Goal: Transaction & Acquisition: Register for event/course

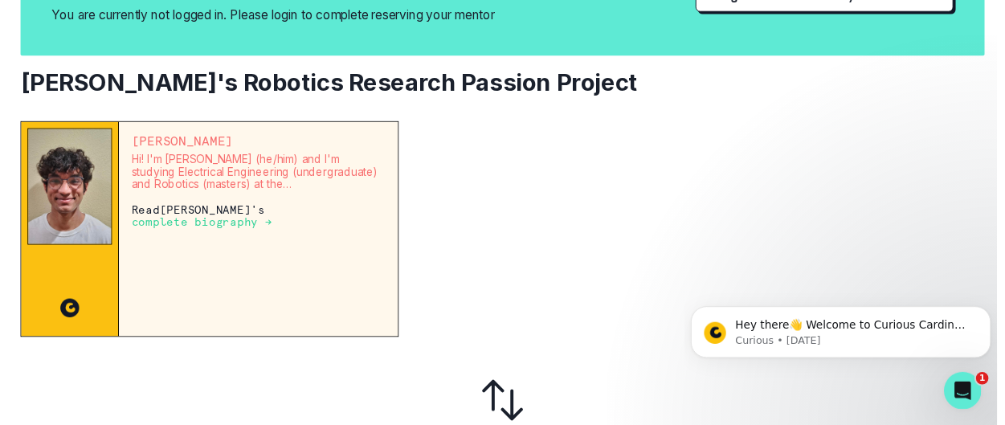
scroll to position [149, 0]
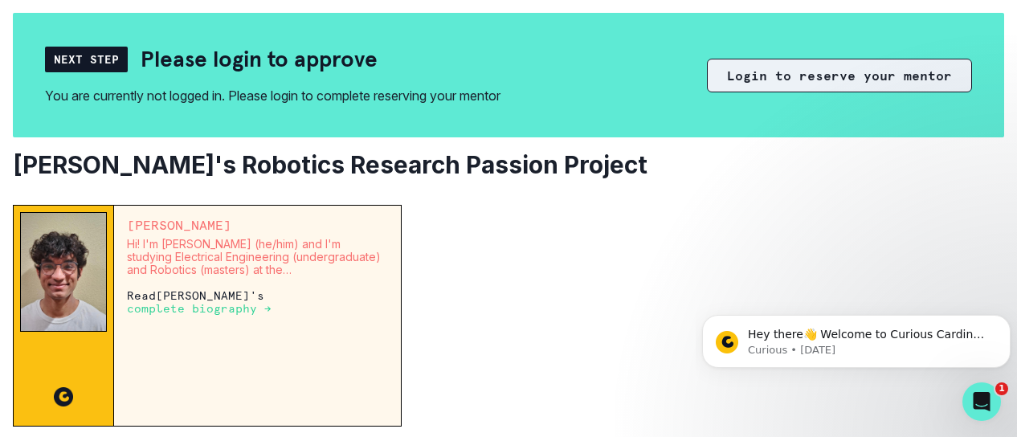
click at [743, 72] on button "Login to reserve your mentor" at bounding box center [839, 76] width 265 height 34
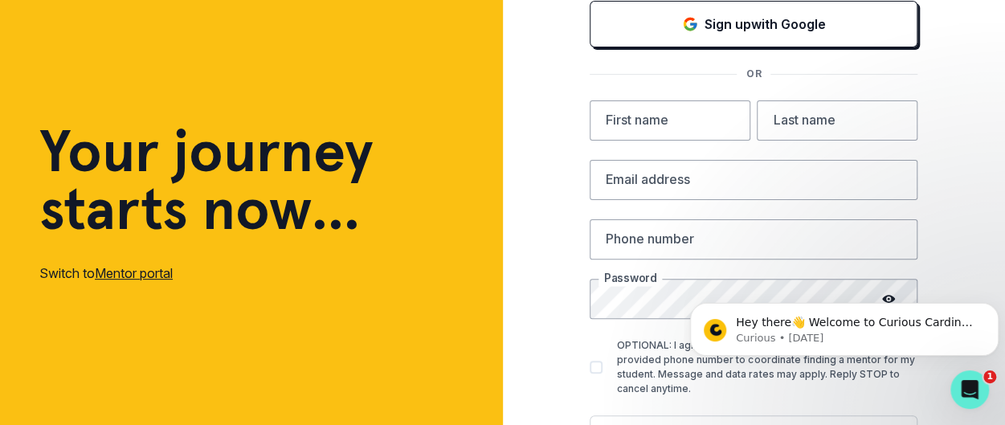
scroll to position [161, 0]
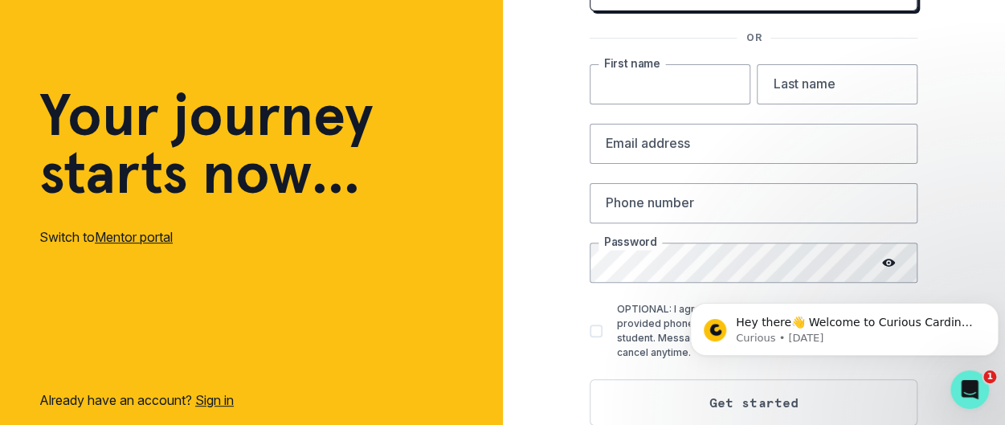
click at [710, 80] on input "text" at bounding box center [670, 84] width 161 height 40
type input "[PERSON_NAME]"
click at [805, 92] on input "text" at bounding box center [837, 84] width 161 height 40
type input "[PERSON_NAME]"
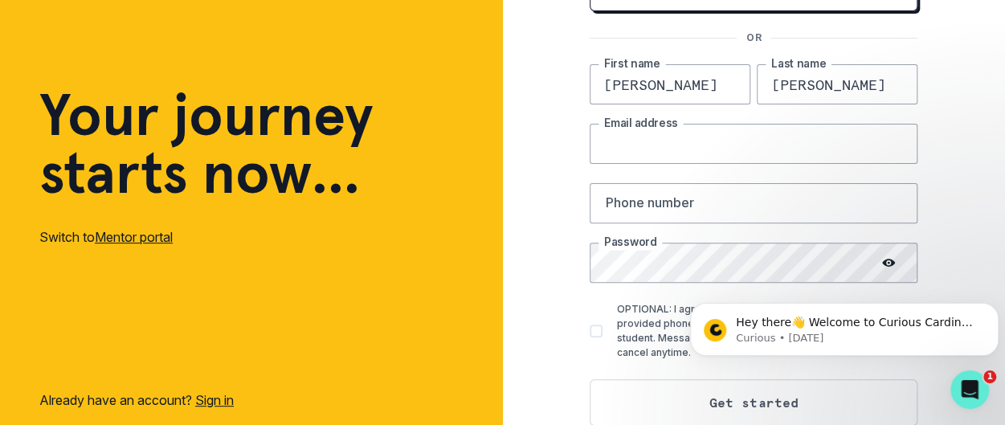
click at [793, 145] on input "email" at bounding box center [754, 144] width 328 height 40
type input "[EMAIL_ADDRESS][DOMAIN_NAME]"
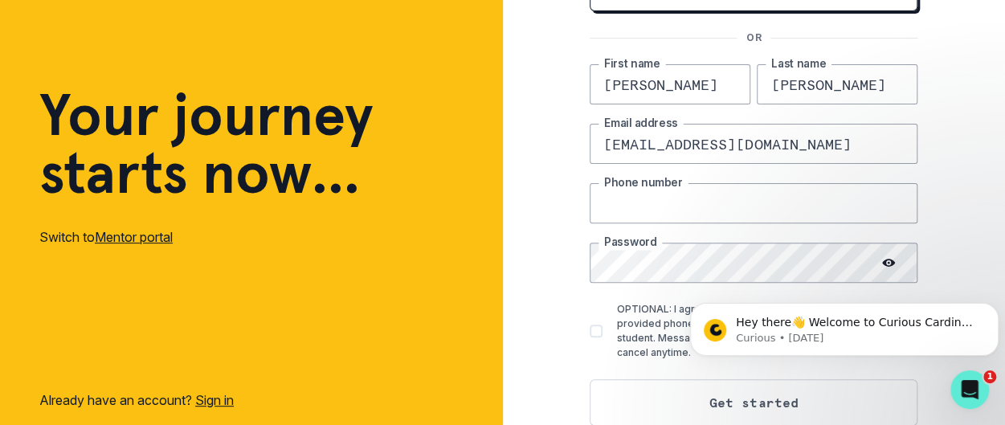
click at [760, 197] on input "text" at bounding box center [754, 203] width 328 height 40
type input "5103160838"
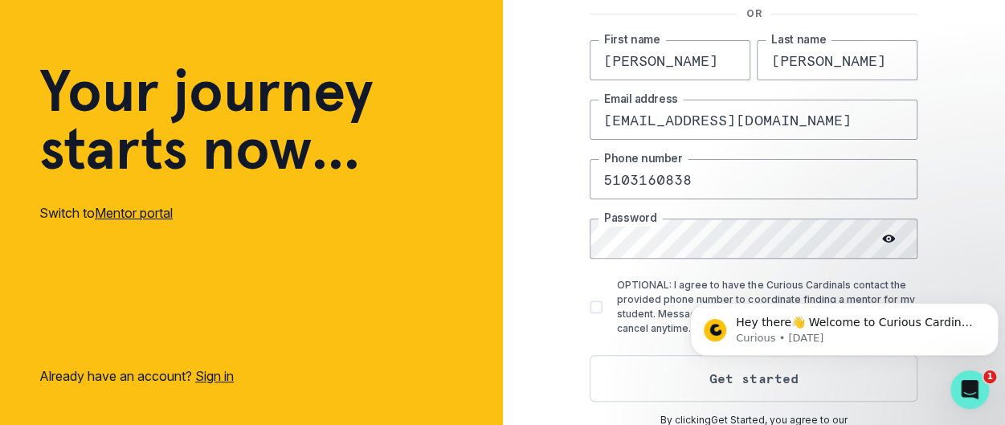
scroll to position [198, 0]
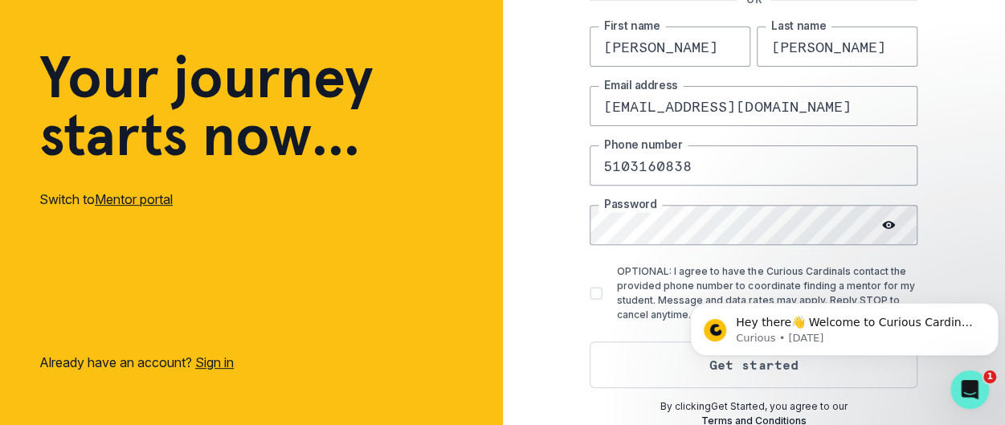
click at [786, 366] on body "Hey there👋 Welcome to Curious Cardinals 🙌 Take a look around! If you have any q…" at bounding box center [844, 326] width 309 height 100
drag, startPoint x: 784, startPoint y: 325, endPoint x: 836, endPoint y: 226, distance: 112.1
click at [836, 269] on html "Hey there👋 Welcome to Curious Cardinals 🙌 Take a look around! If you have any q…" at bounding box center [844, 325] width 321 height 113
click at [827, 357] on body "Hey there👋 Welcome to Curious Cardinals 🙌 Take a look around! If you have any q…" at bounding box center [844, 326] width 309 height 100
click at [747, 360] on body "Hey there👋 Welcome to Curious Cardinals 🙌 Take a look around! If you have any q…" at bounding box center [844, 326] width 309 height 100
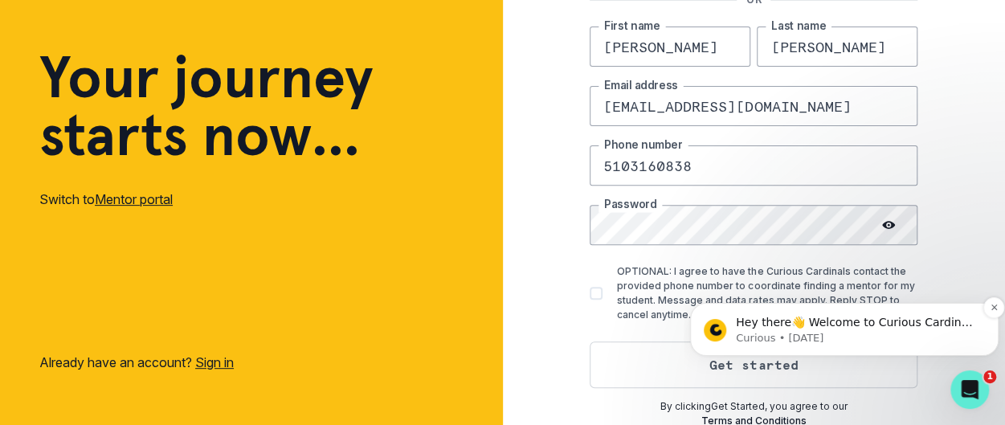
click at [759, 336] on p "Curious • [DATE]" at bounding box center [857, 338] width 243 height 14
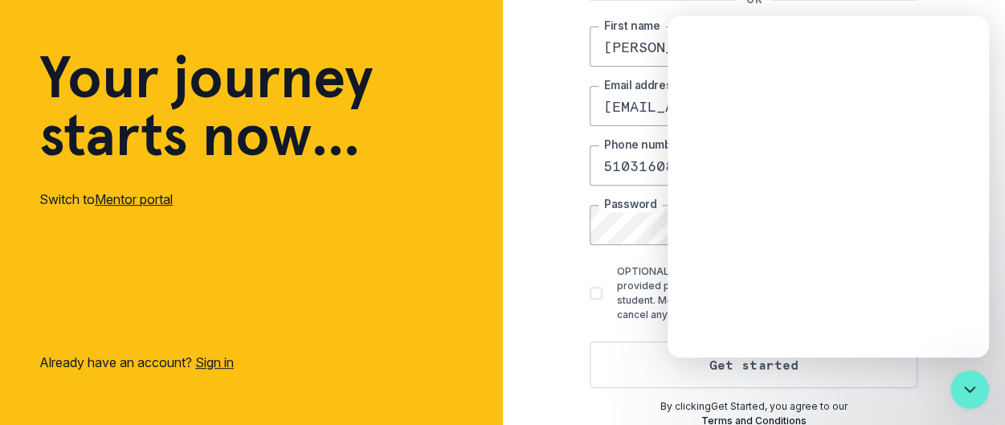
scroll to position [0, 0]
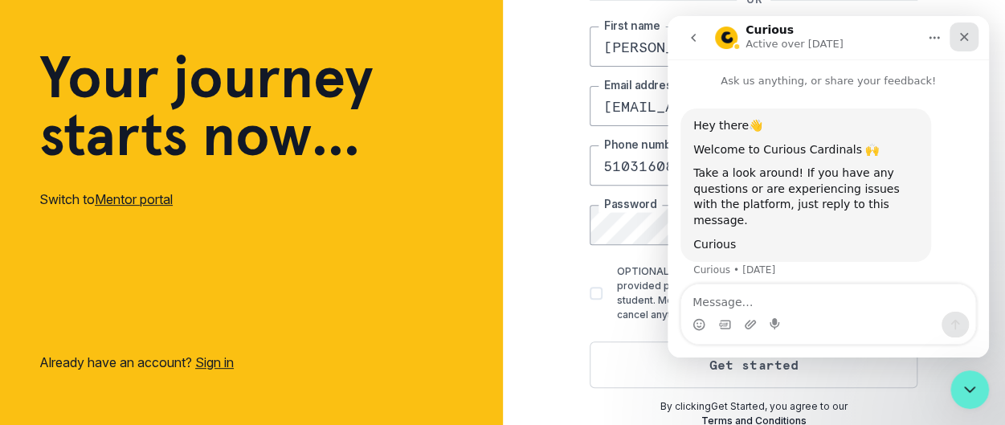
click at [971, 33] on div "Close" at bounding box center [964, 37] width 29 height 29
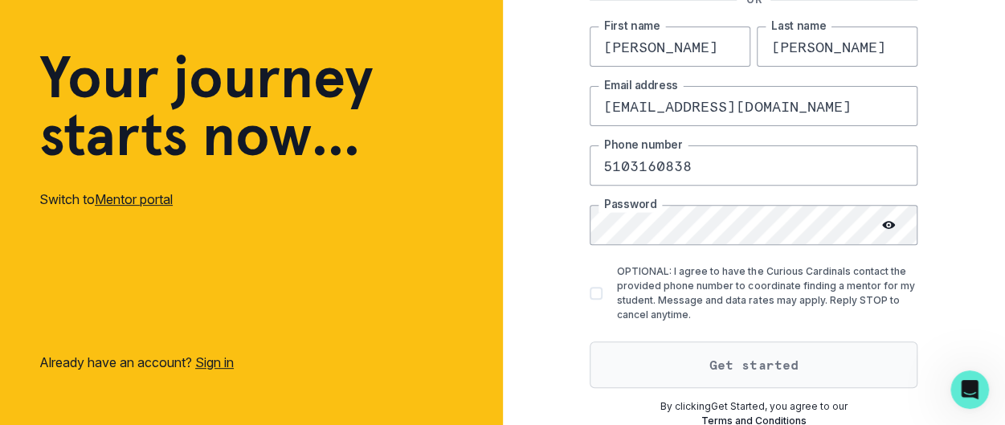
click at [784, 359] on button "Get started" at bounding box center [754, 365] width 328 height 47
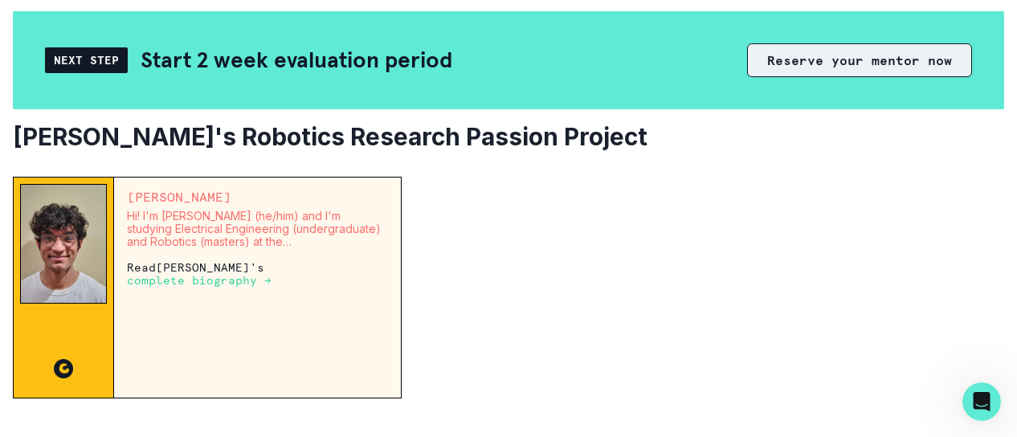
scroll to position [122, 0]
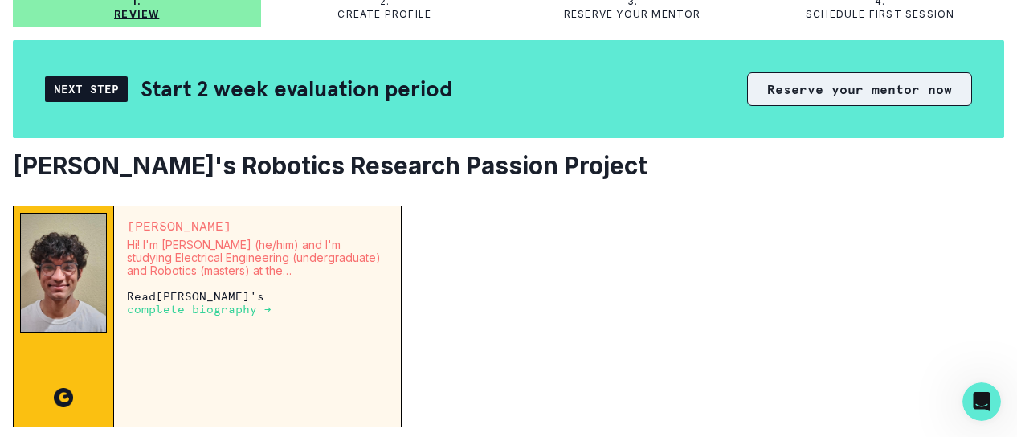
click at [827, 91] on button "Reserve your mentor now" at bounding box center [859, 89] width 225 height 34
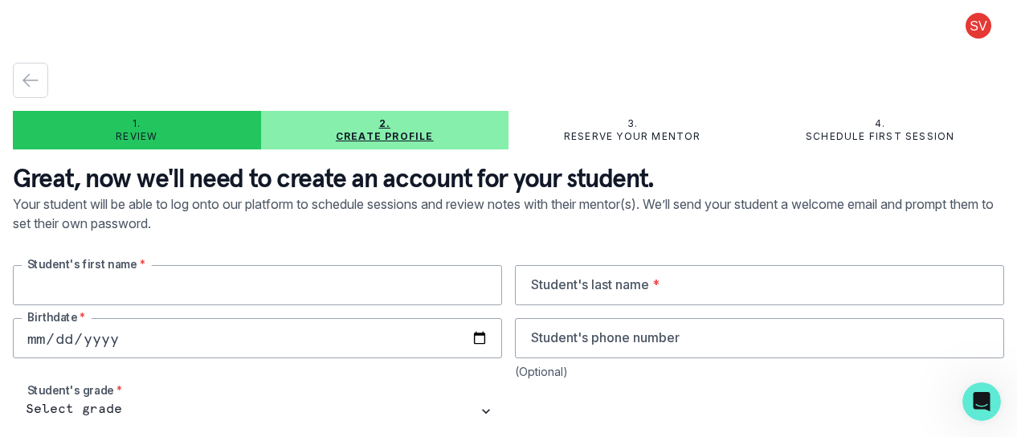
click at [235, 282] on input "text" at bounding box center [257, 285] width 489 height 40
type input "Kabir"
click at [570, 282] on input "text" at bounding box center [759, 285] width 489 height 40
type input "Raghavan"
click at [222, 345] on input "date" at bounding box center [257, 338] width 489 height 40
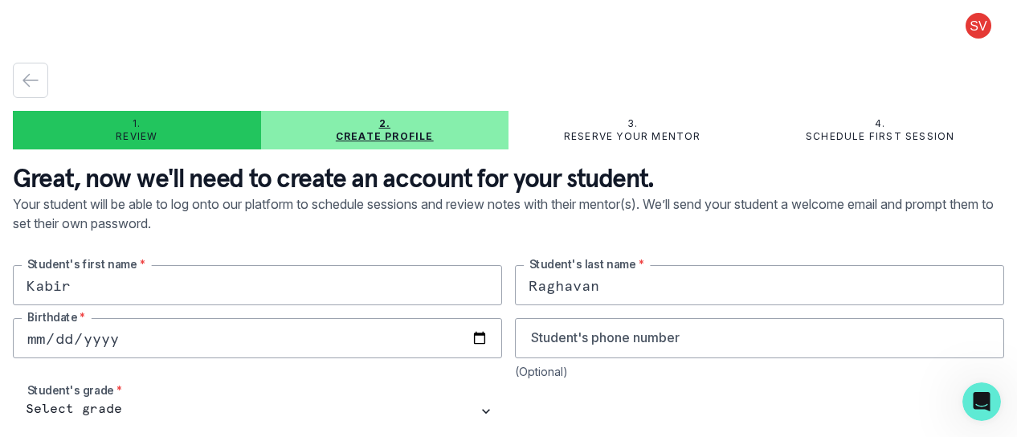
type input "102010-07-15"
type input "[DATE]"
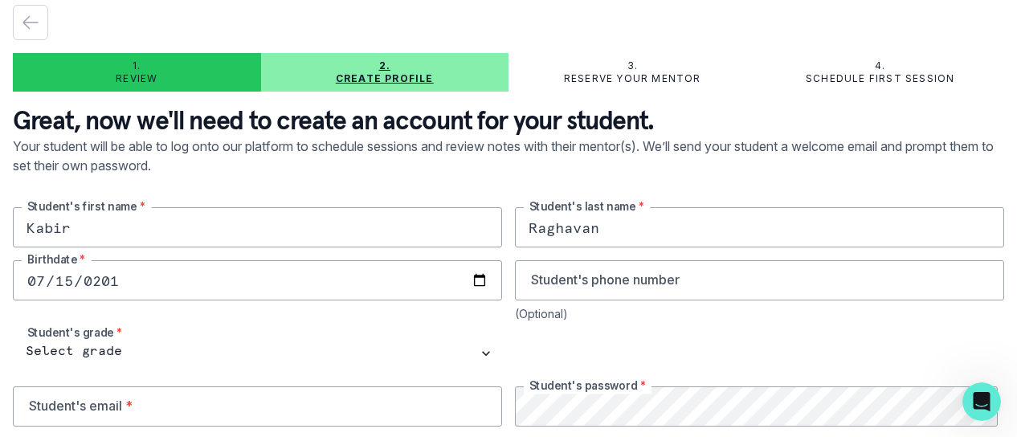
scroll to position [128, 0]
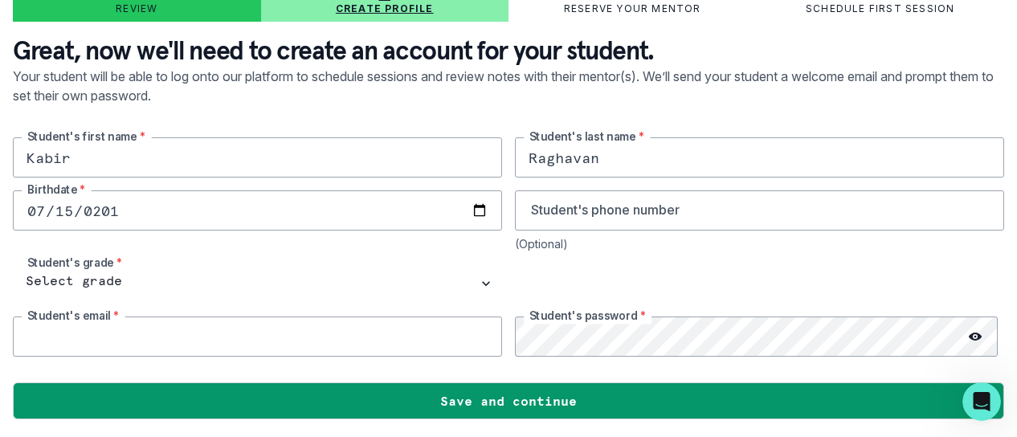
click at [426, 342] on input "email" at bounding box center [257, 337] width 489 height 40
type input "k"
type input "[EMAIL_ADDRESS][DOMAIN_NAME]"
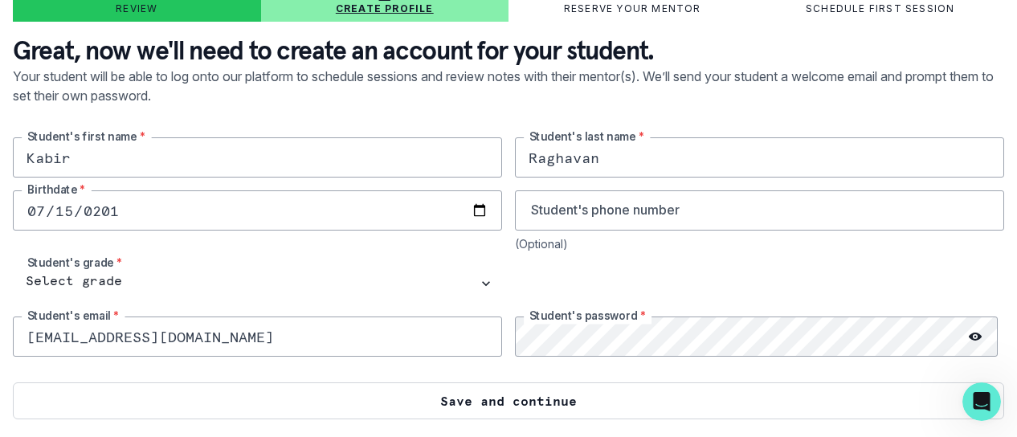
click at [493, 399] on button "Save and continue" at bounding box center [509, 401] width 992 height 37
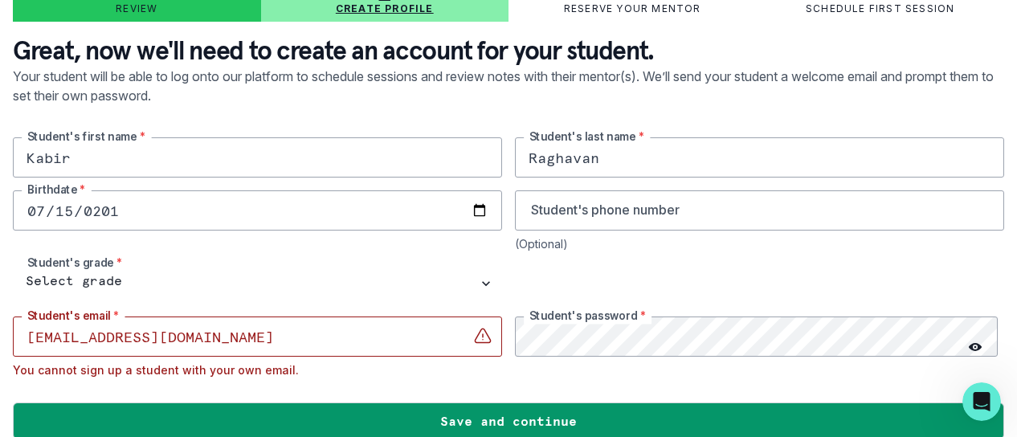
click at [280, 337] on input "[EMAIL_ADDRESS][DOMAIN_NAME]" at bounding box center [257, 337] width 489 height 40
drag, startPoint x: 282, startPoint y: 340, endPoint x: -14, endPoint y: 341, distance: 296.5
click at [0, 341] on html "1. Review 2. Create profile 3. Reserve your mentor 4. Schedule first session Gr…" at bounding box center [508, 218] width 1017 height 437
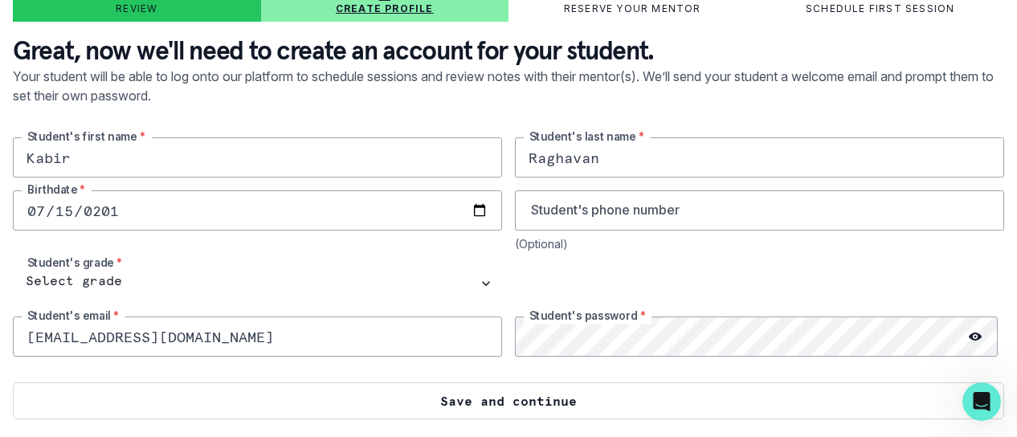
type input "[EMAIL_ADDRESS][DOMAIN_NAME]"
click at [440, 403] on button "Save and continue" at bounding box center [509, 401] width 992 height 37
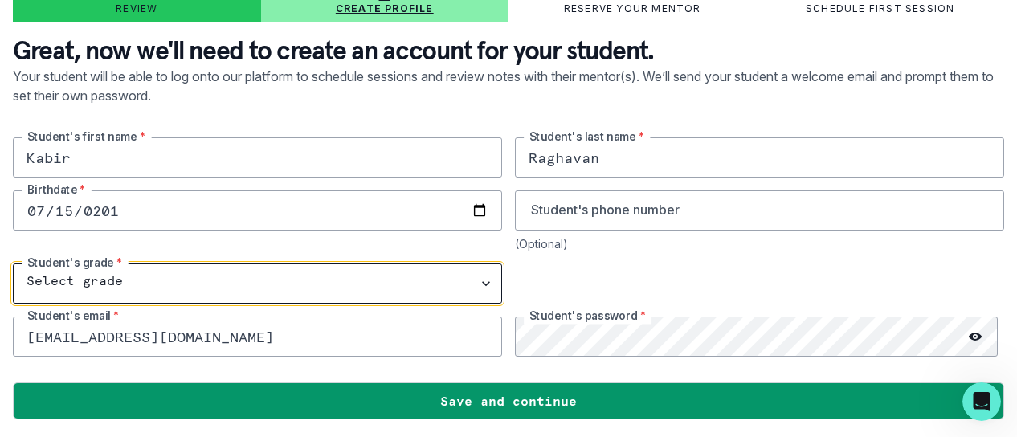
click at [481, 279] on select "Select grade 1st Grade 2nd Grade 3rd Grade 4th Grade 5th Grade 6th Grade 7th Gr…" at bounding box center [257, 284] width 489 height 40
select select "10th Grade"
click at [13, 264] on select "Select grade 1st Grade 2nd Grade 3rd Grade 4th Grade 5th Grade 6th Grade 7th Gr…" at bounding box center [257, 284] width 489 height 40
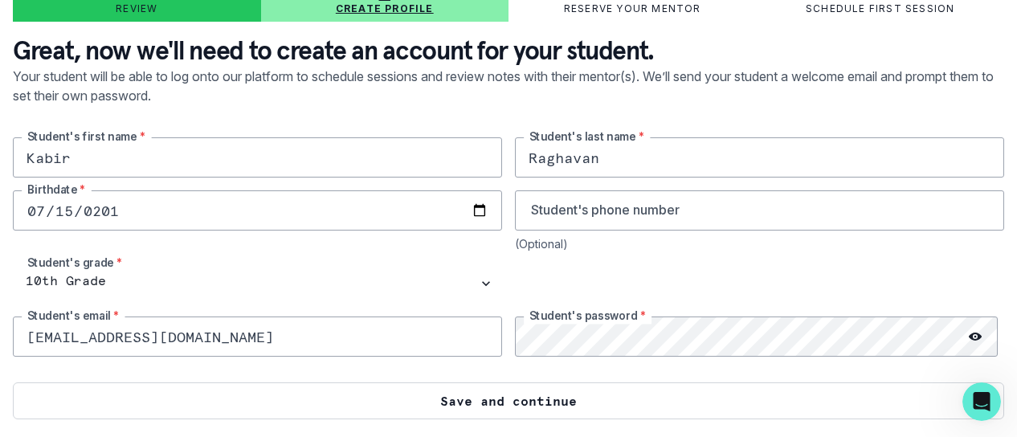
click at [516, 401] on button "Save and continue" at bounding box center [509, 401] width 992 height 37
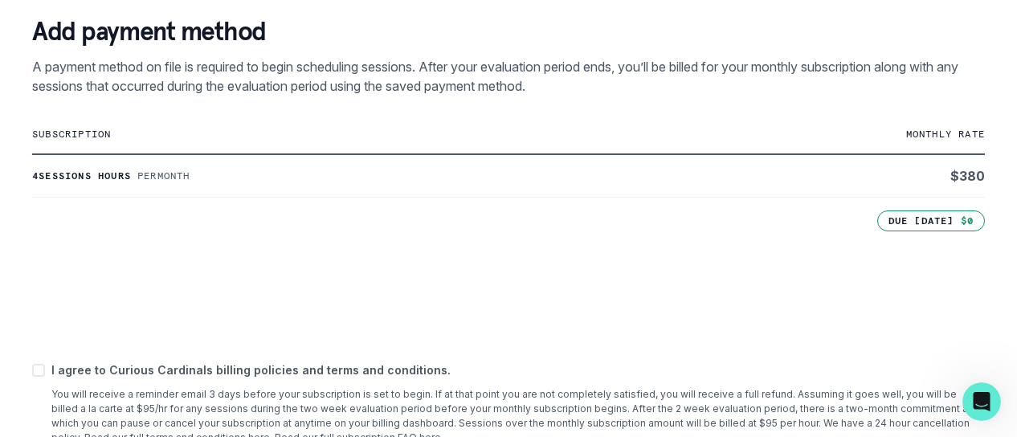
scroll to position [369, 0]
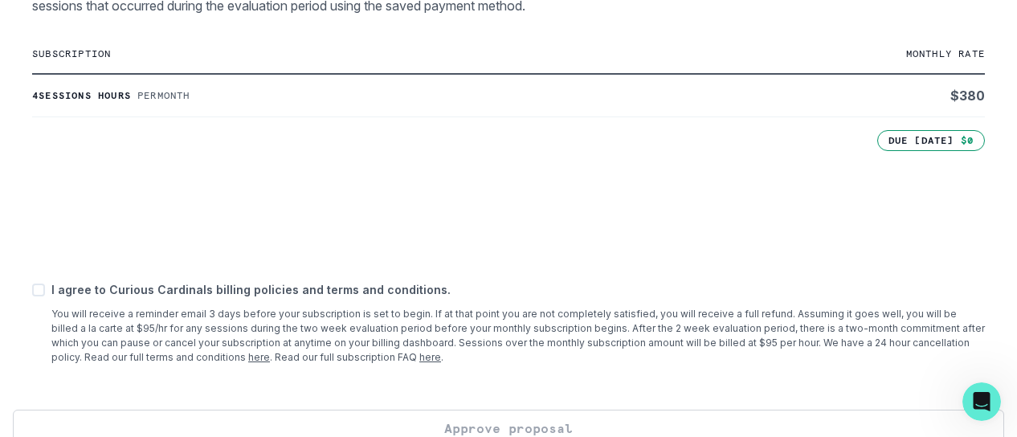
click at [45, 293] on div "I agree to Curious Cardinals billing policies and terms and conditions. You wil…" at bounding box center [508, 323] width 953 height 84
click at [37, 292] on span at bounding box center [38, 290] width 13 height 13
click at [32, 290] on input "checkbox" at bounding box center [31, 289] width 1 height 1
checkbox input "true"
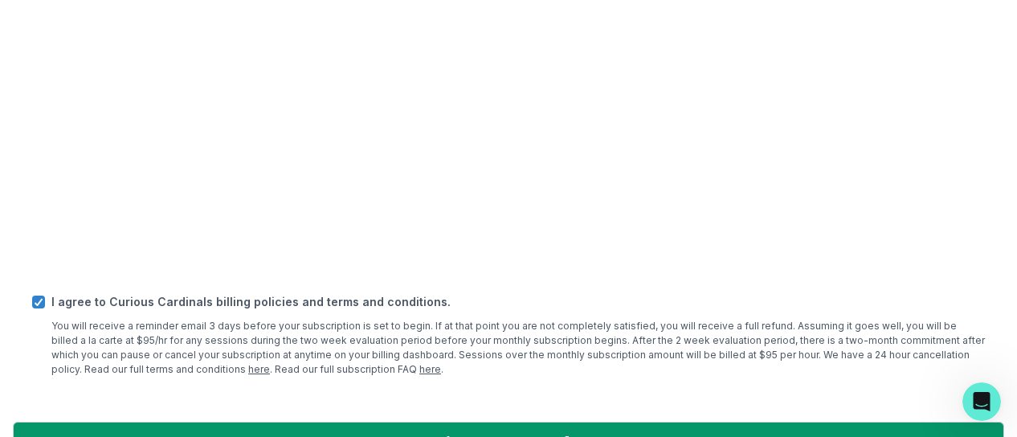
scroll to position [759, 0]
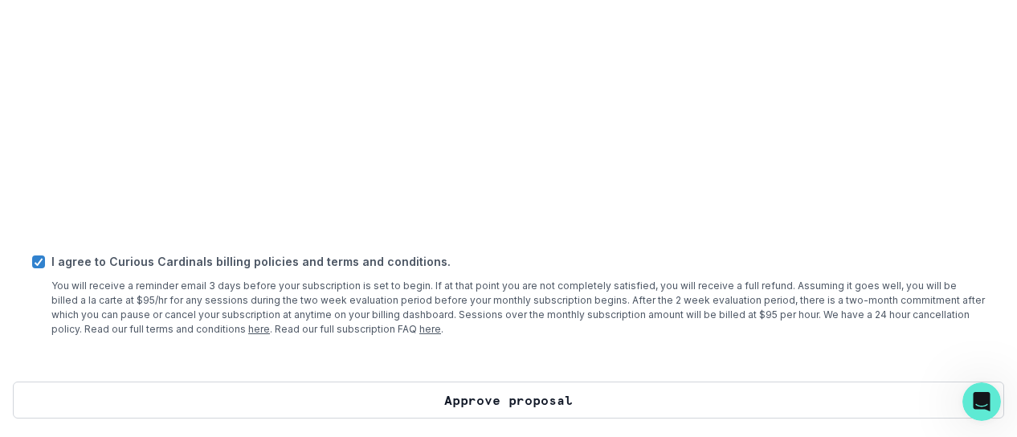
click at [489, 397] on button "Approve proposal" at bounding box center [509, 400] width 992 height 37
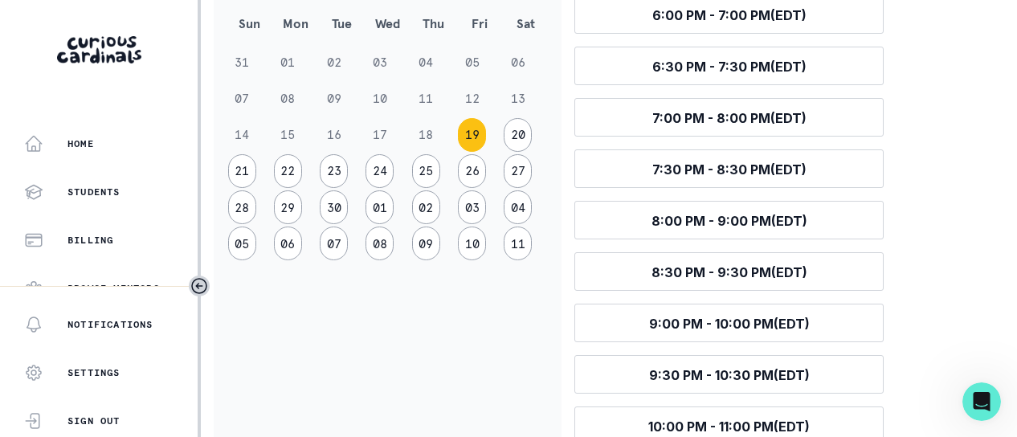
scroll to position [217, 0]
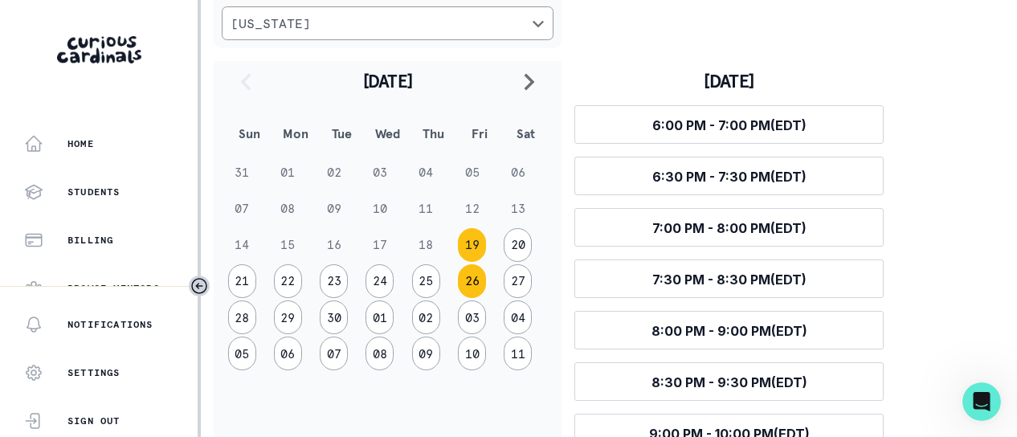
click at [467, 284] on button "26" at bounding box center [472, 281] width 28 height 34
click at [520, 276] on button "27" at bounding box center [518, 281] width 28 height 34
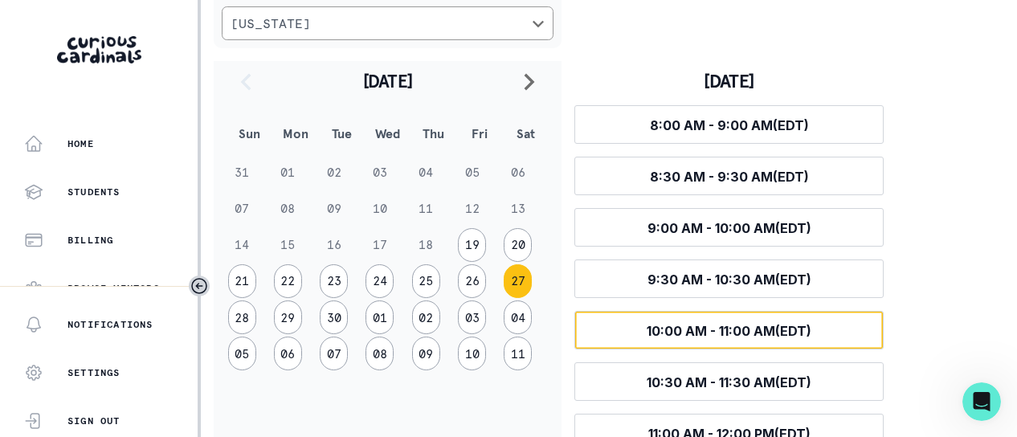
click at [744, 329] on span "10:00 AM - 11:00 AM (EDT)" at bounding box center [729, 331] width 165 height 16
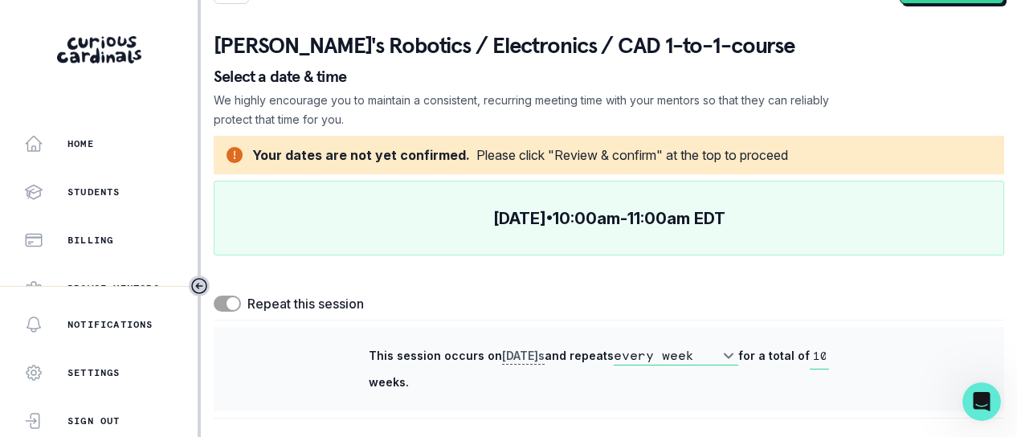
scroll to position [0, 0]
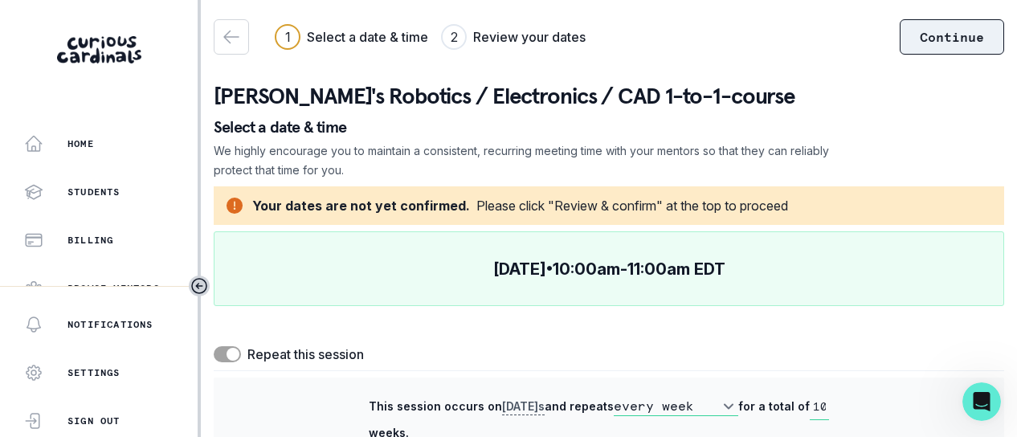
click at [921, 37] on button "Continue" at bounding box center [952, 36] width 104 height 35
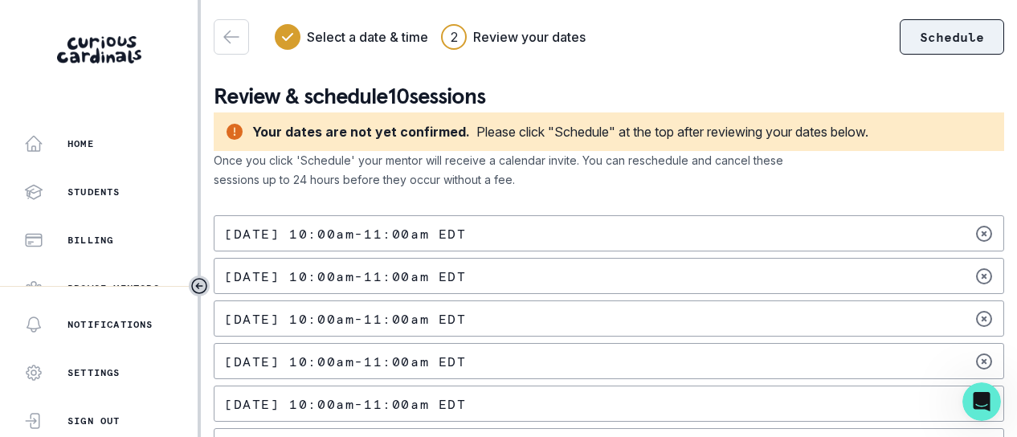
click at [915, 33] on button "Schedule" at bounding box center [952, 36] width 104 height 35
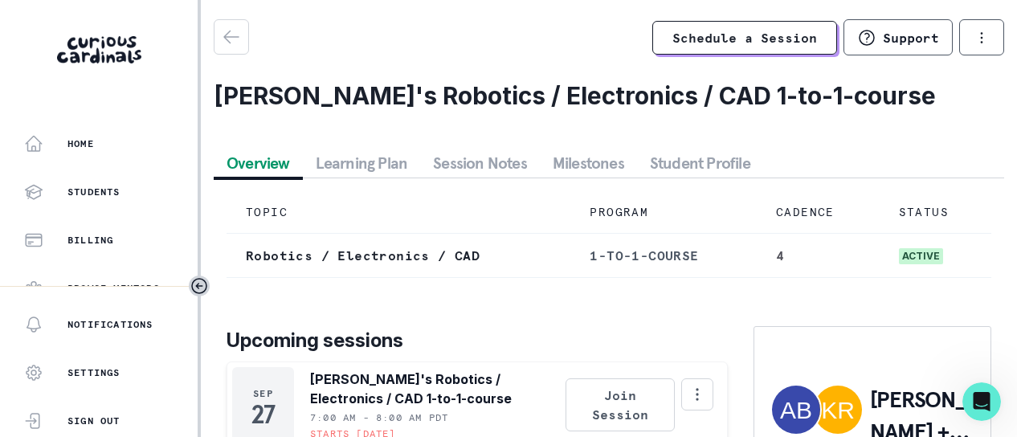
click at [384, 163] on button "Learning Plan" at bounding box center [362, 163] width 118 height 29
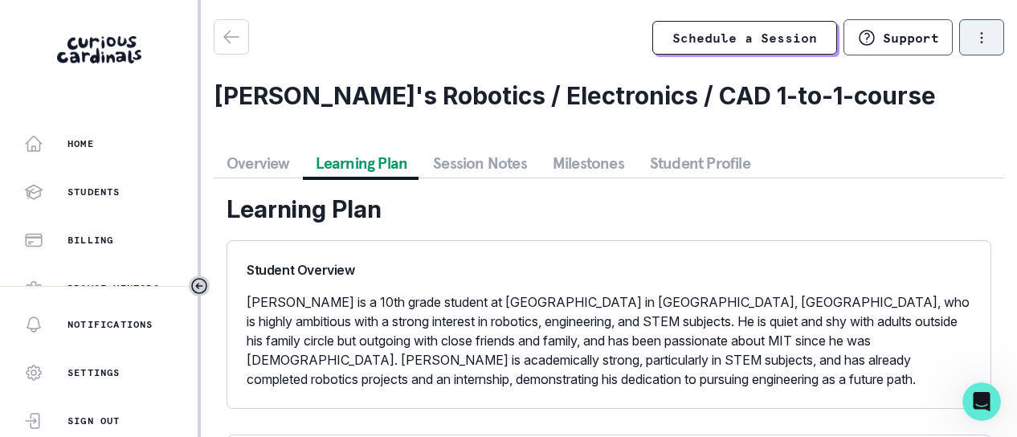
click at [973, 38] on icon "options" at bounding box center [982, 38] width 18 height 18
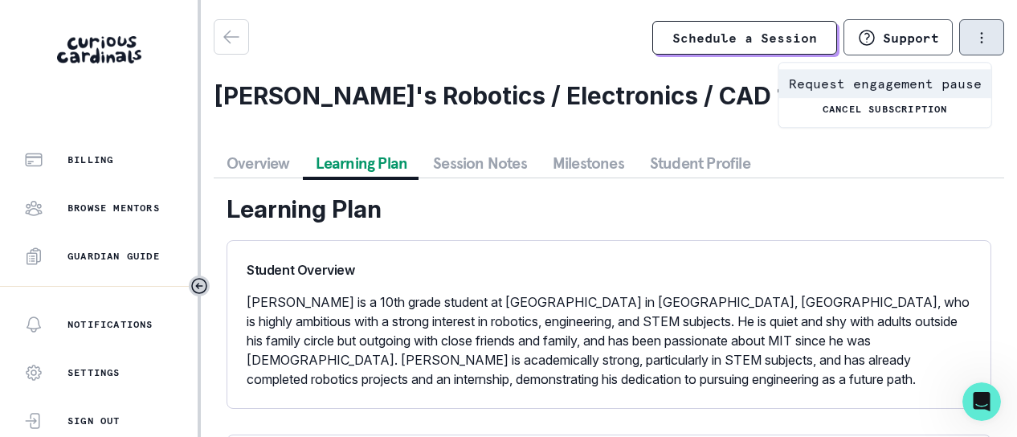
scroll to position [114, 0]
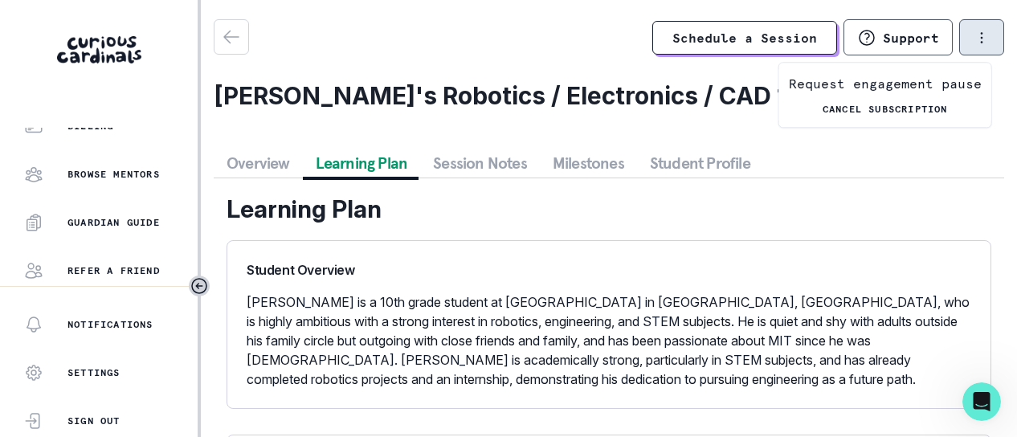
click at [114, 218] on p "Guardian Guide" at bounding box center [114, 222] width 92 height 13
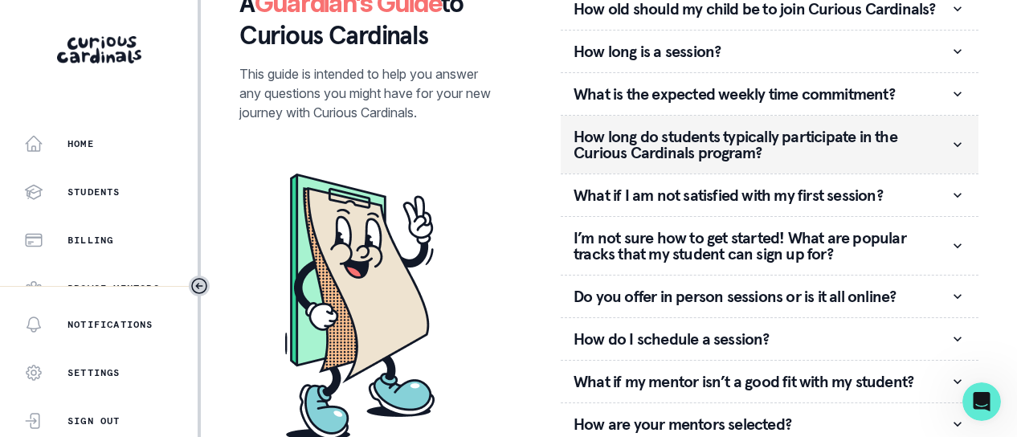
scroll to position [105, 0]
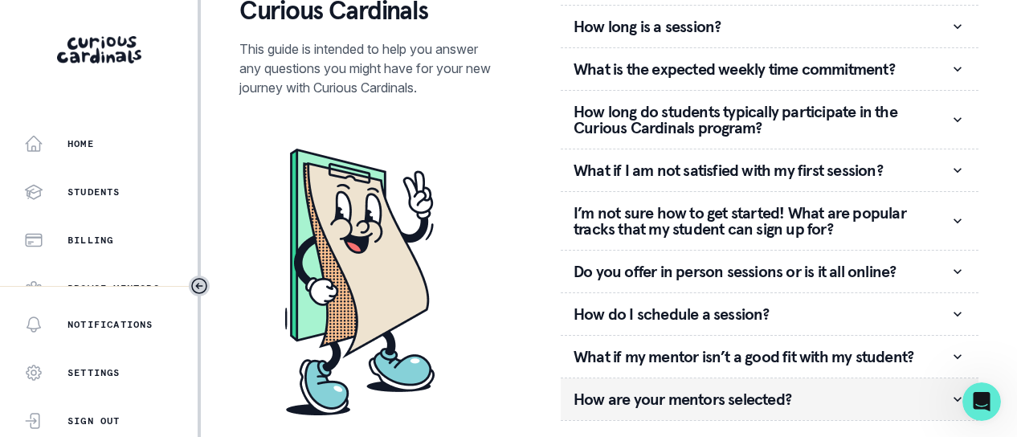
click at [950, 395] on icon "button" at bounding box center [958, 399] width 16 height 16
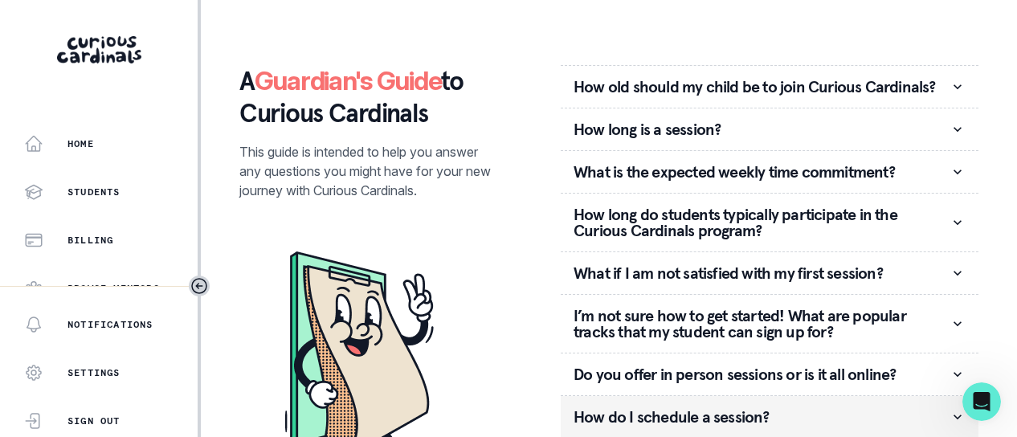
scroll to position [0, 0]
